Goal: Information Seeking & Learning: Learn about a topic

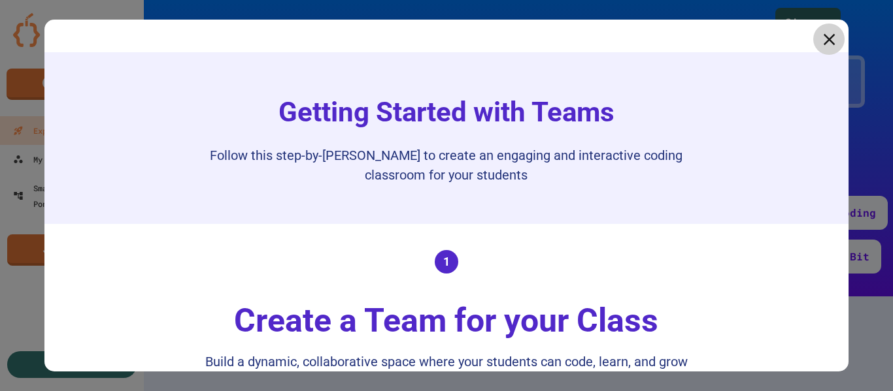
click at [825, 37] on icon at bounding box center [829, 39] width 20 height 20
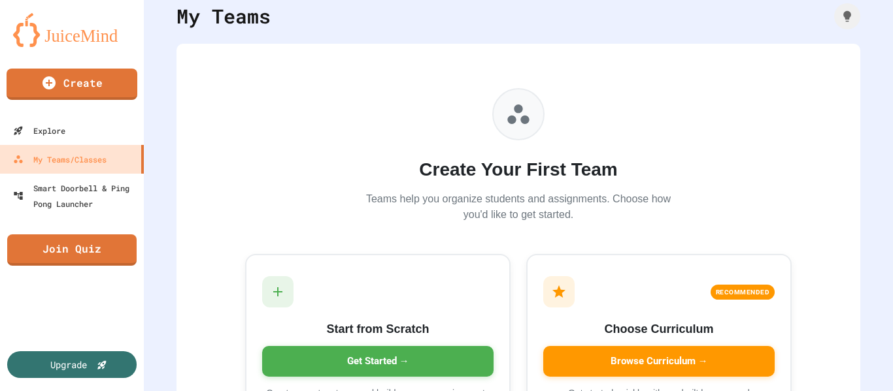
scroll to position [54, 0]
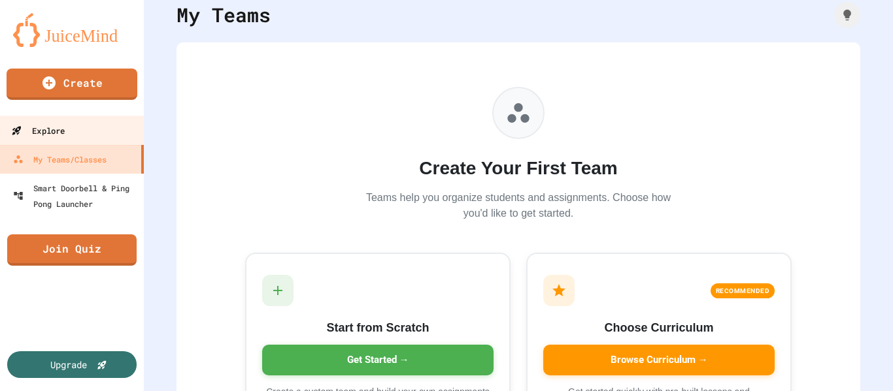
click at [99, 136] on link "Explore" at bounding box center [72, 130] width 148 height 29
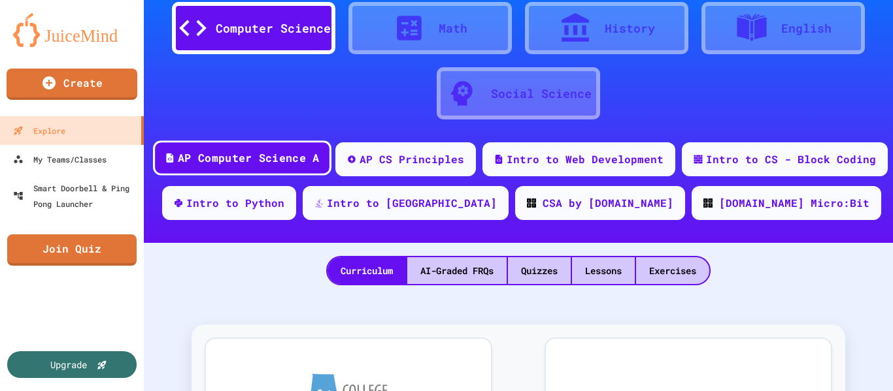
click at [292, 158] on div "AP Computer Science A" at bounding box center [248, 158] width 141 height 16
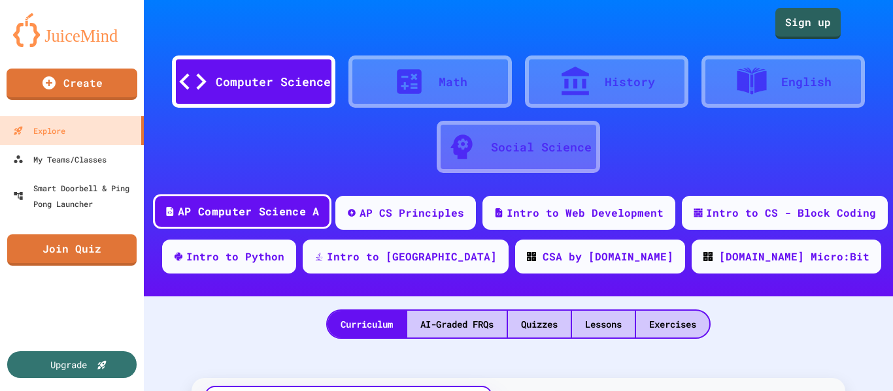
scroll to position [1, 0]
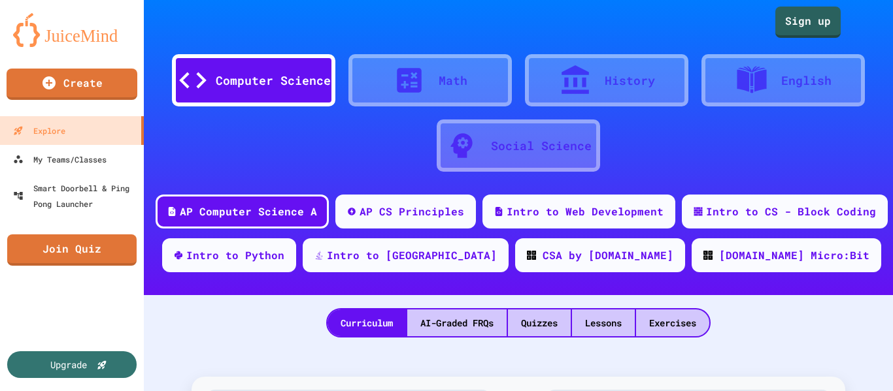
click at [297, 95] on div "Computer Science" at bounding box center [253, 80] width 163 height 52
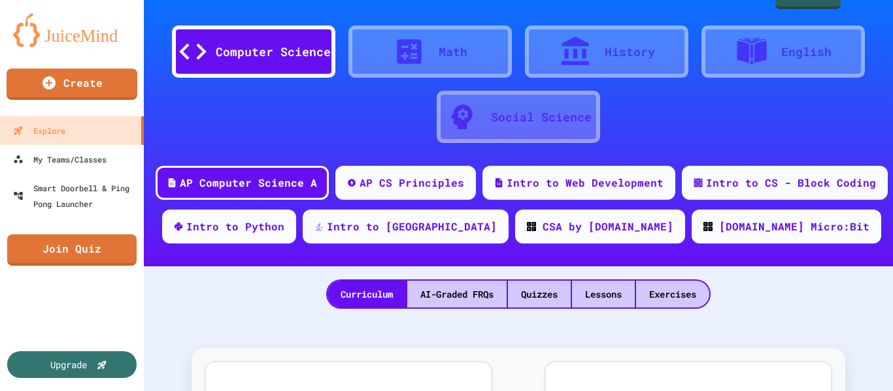
scroll to position [25, 0]
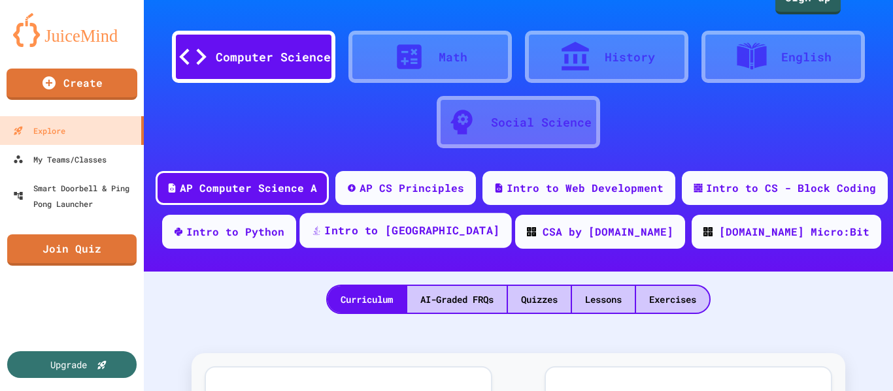
click at [478, 233] on div "Intro to [GEOGRAPHIC_DATA]" at bounding box center [411, 231] width 175 height 16
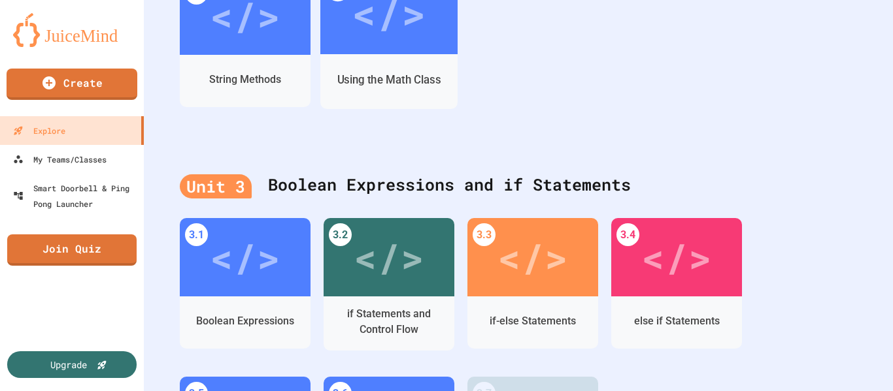
scroll to position [1009, 0]
